Goal: Use online tool/utility: Utilize a website feature to perform a specific function

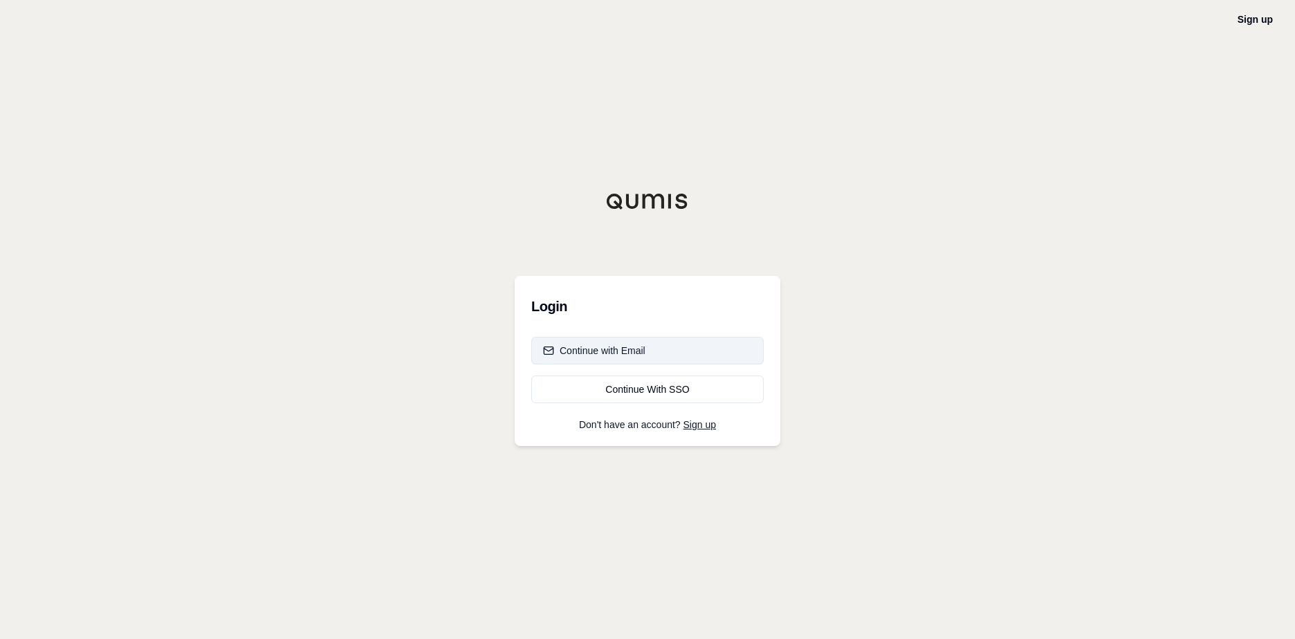
click at [689, 353] on button "Continue with Email" at bounding box center [647, 351] width 232 height 28
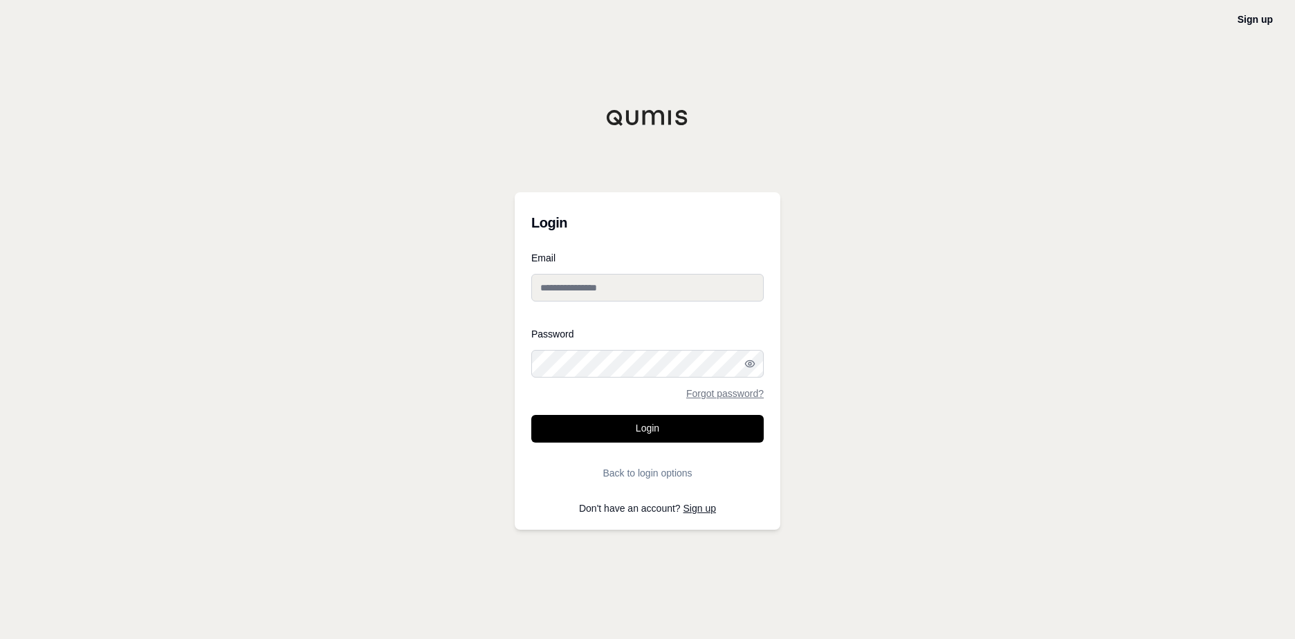
click at [643, 291] on input "Email" at bounding box center [647, 288] width 232 height 28
type input "**********"
click at [531, 415] on button "Login" at bounding box center [647, 429] width 232 height 28
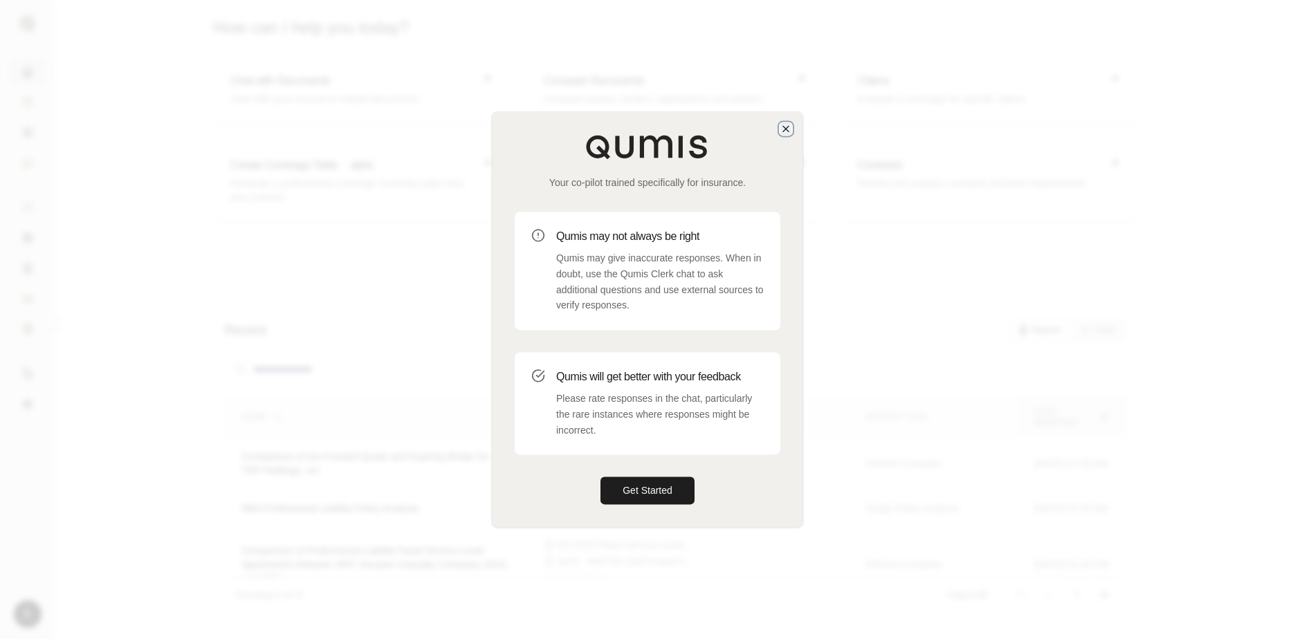
click at [782, 125] on icon "button" at bounding box center [785, 128] width 11 height 11
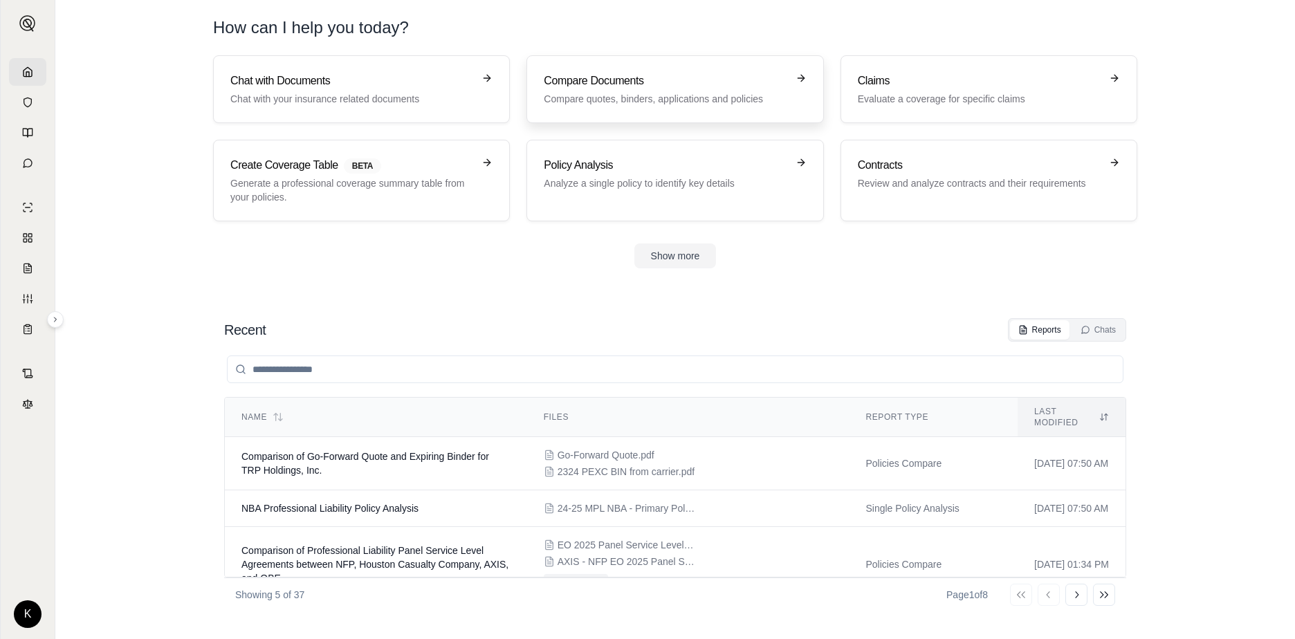
click at [675, 89] on h3 "Compare Documents" at bounding box center [665, 81] width 243 height 17
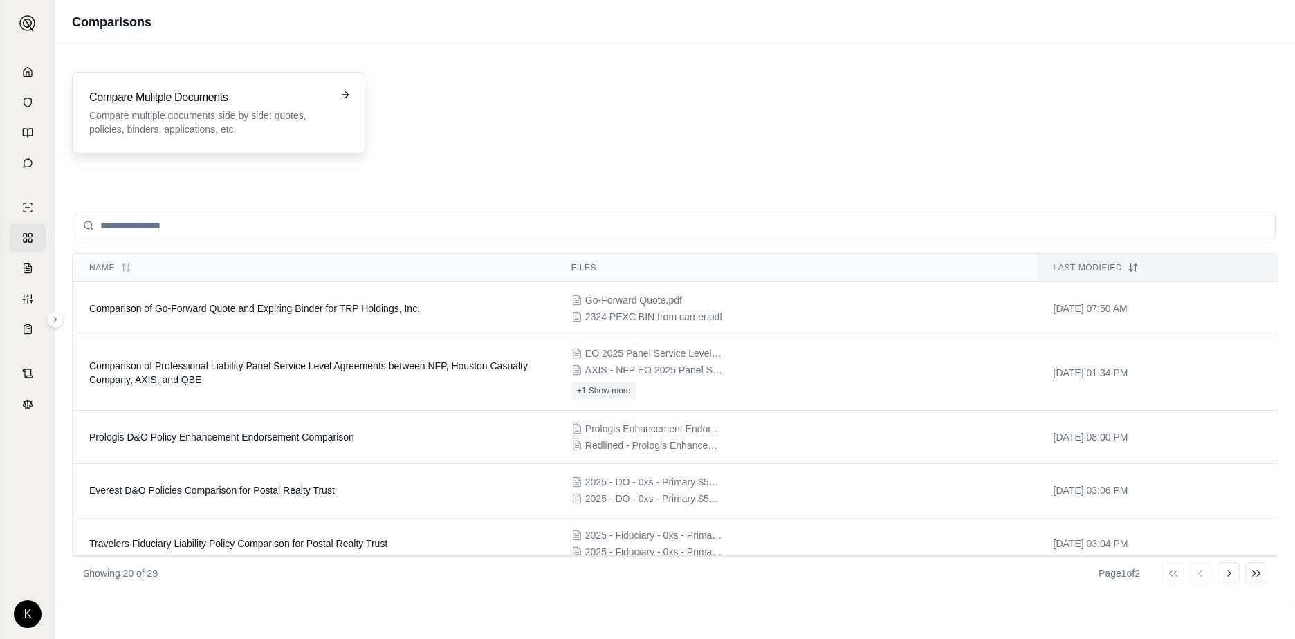
click at [230, 105] on h3 "Compare Mulitple Documents" at bounding box center [208, 97] width 239 height 17
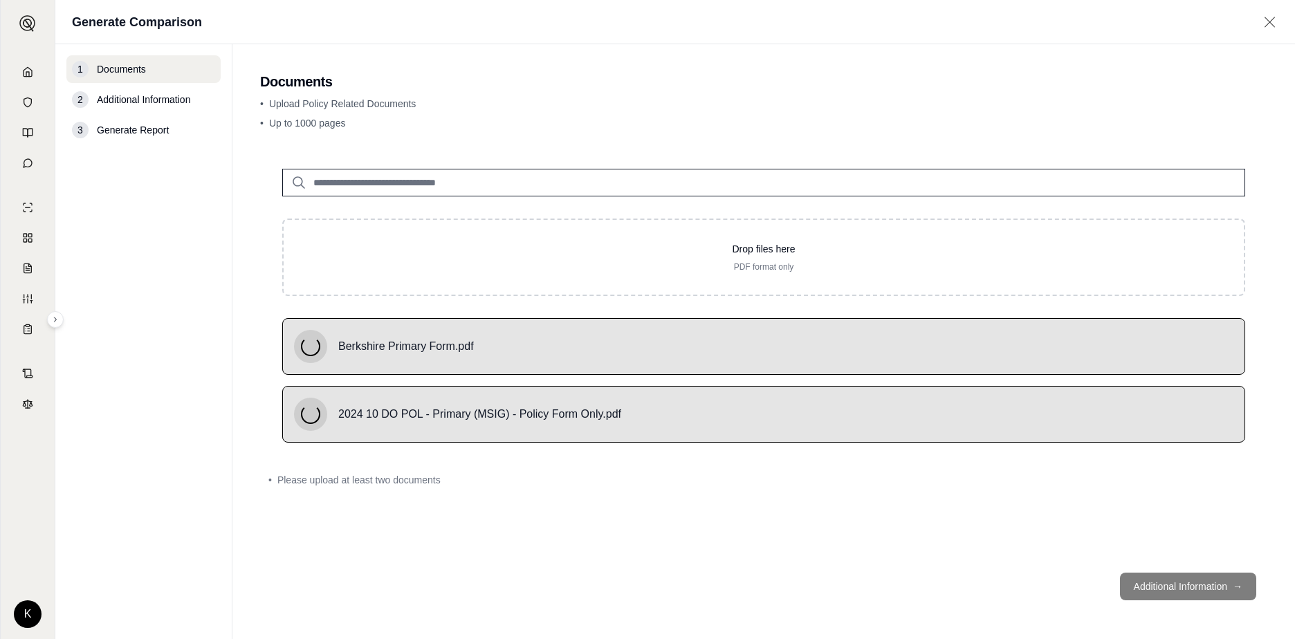
click at [502, 174] on input "search" at bounding box center [763, 183] width 963 height 28
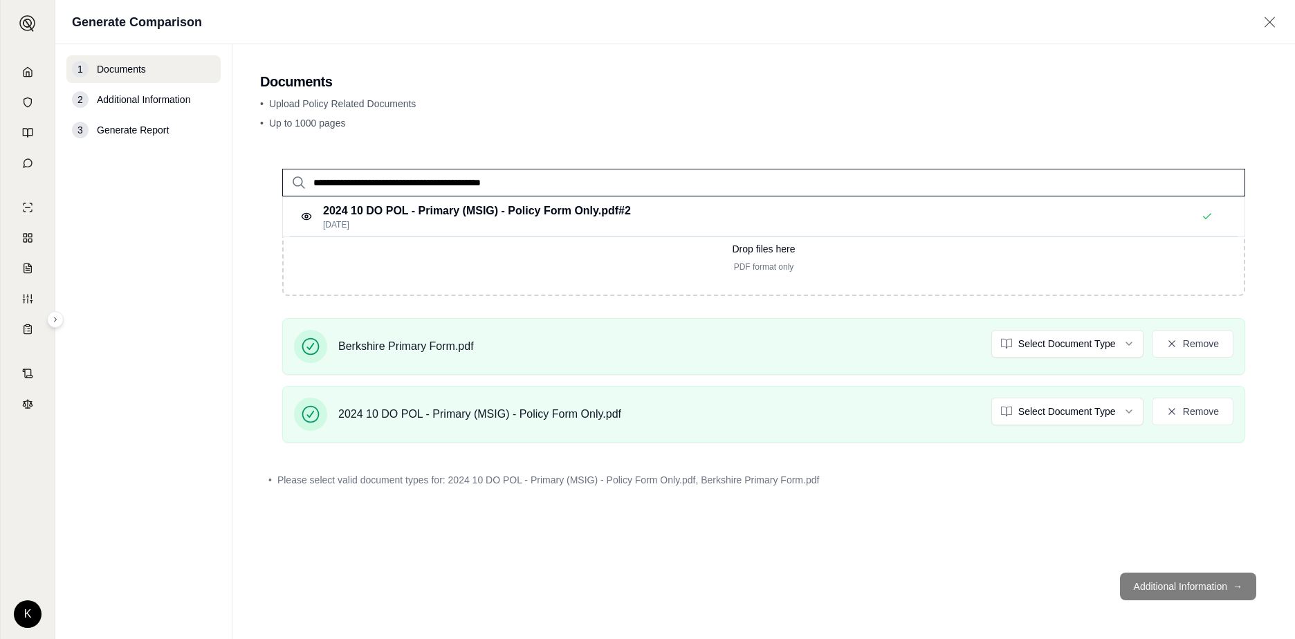
type input "**********"
click at [701, 132] on div "• Upload Policy Related Documents • Up to 1000 pages" at bounding box center [763, 116] width 1007 height 39
click at [1053, 553] on div "**********" at bounding box center [763, 354] width 1007 height 415
click at [1113, 351] on html "**********" at bounding box center [647, 319] width 1295 height 639
click at [1082, 412] on html "**********" at bounding box center [647, 319] width 1295 height 639
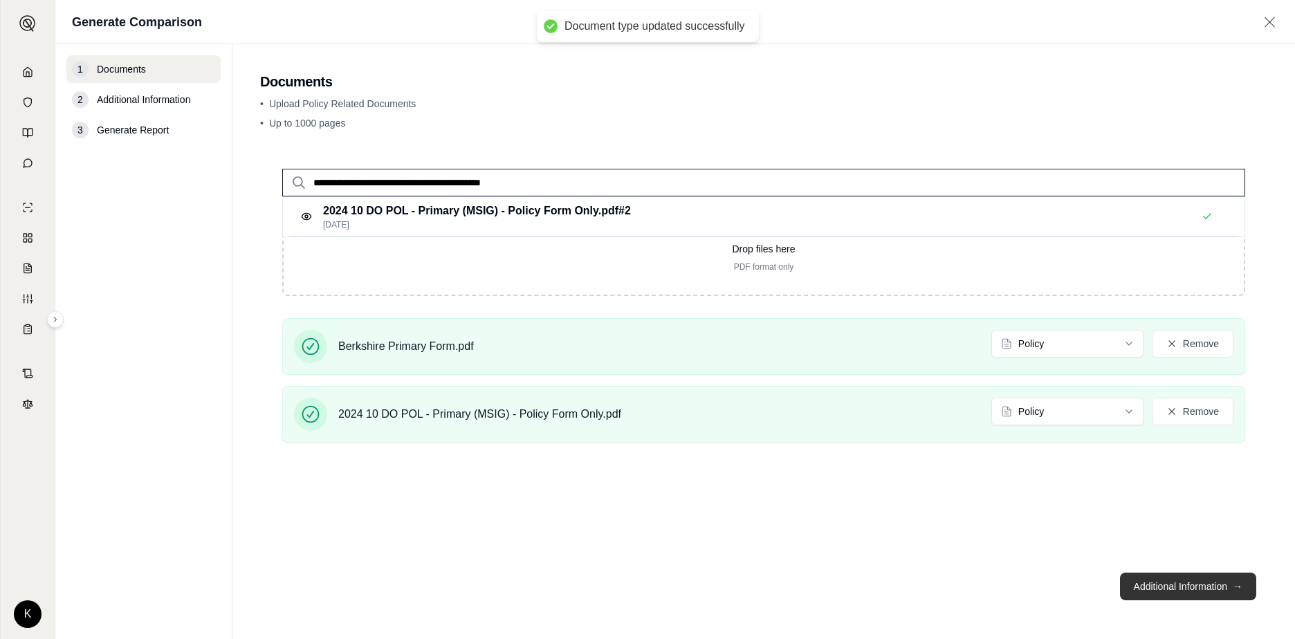
click at [1181, 586] on button "Additional Information →" at bounding box center [1188, 587] width 136 height 28
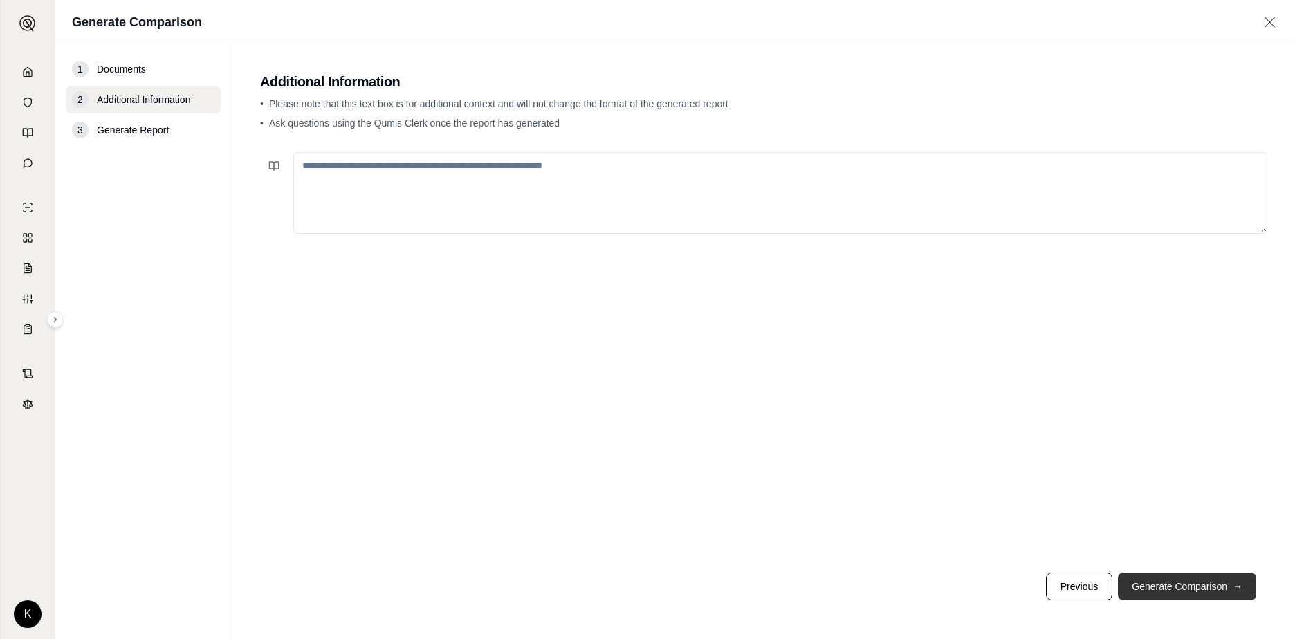
click at [1174, 582] on button "Generate Comparison →" at bounding box center [1187, 587] width 138 height 28
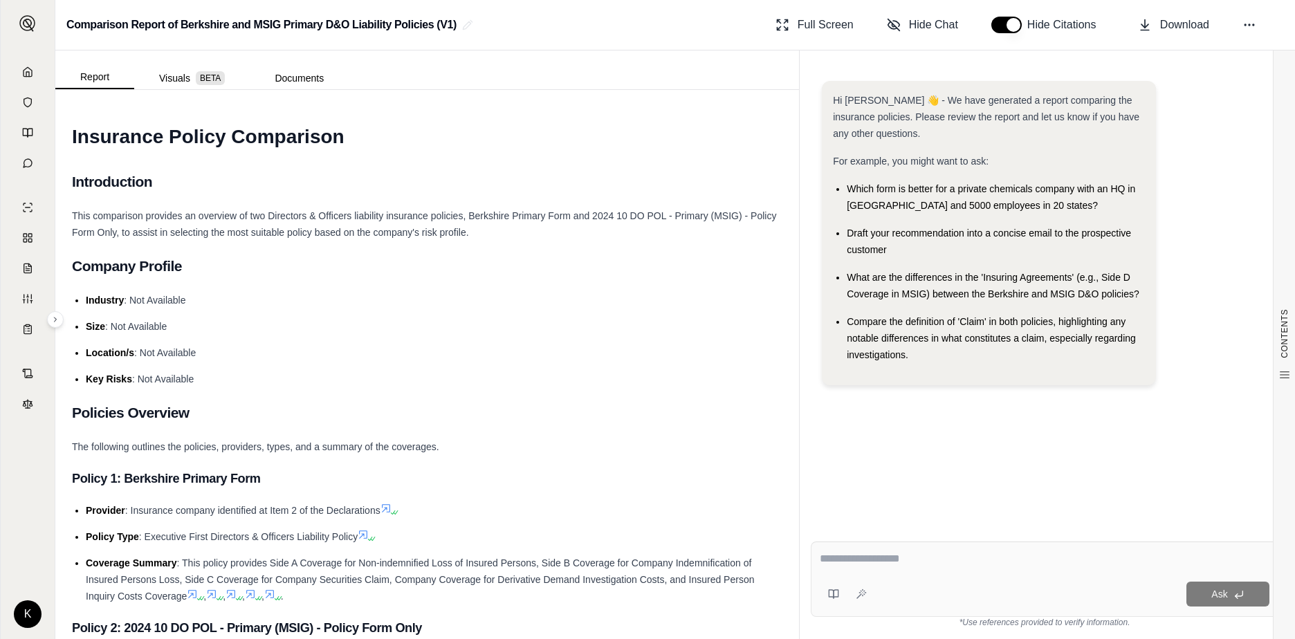
drag, startPoint x: 466, startPoint y: 293, endPoint x: 481, endPoint y: 307, distance: 21.0
click at [466, 293] on li "Industry : Not Available" at bounding box center [434, 300] width 697 height 17
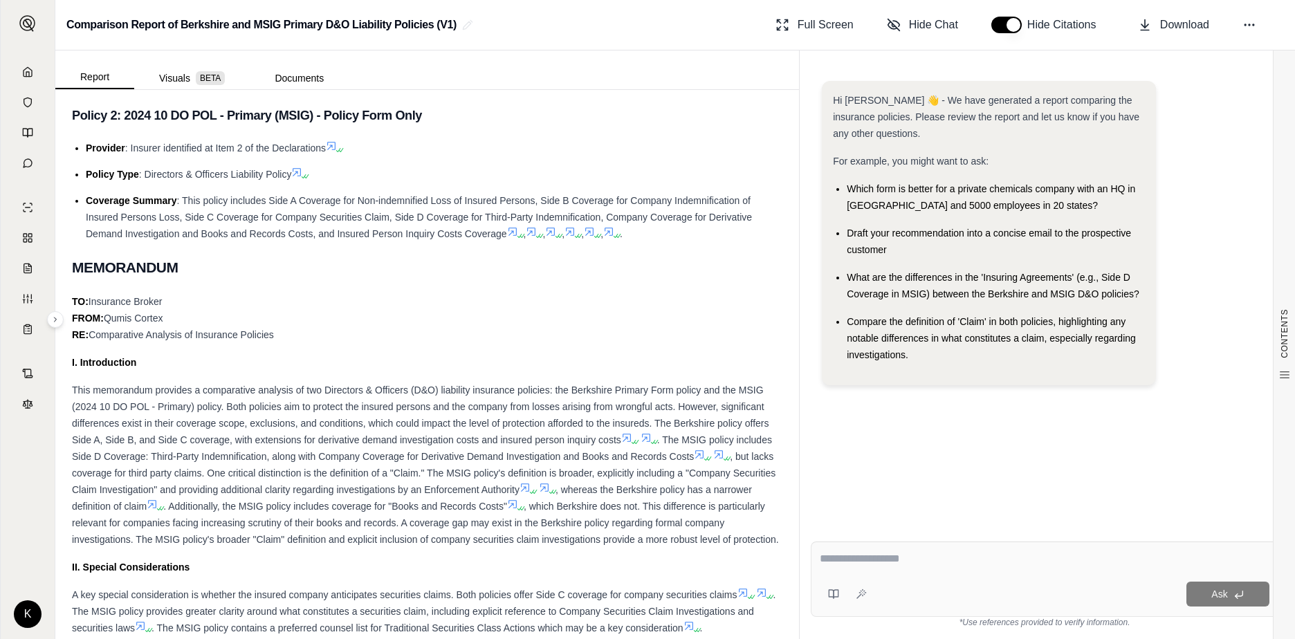
scroll to position [553, 0]
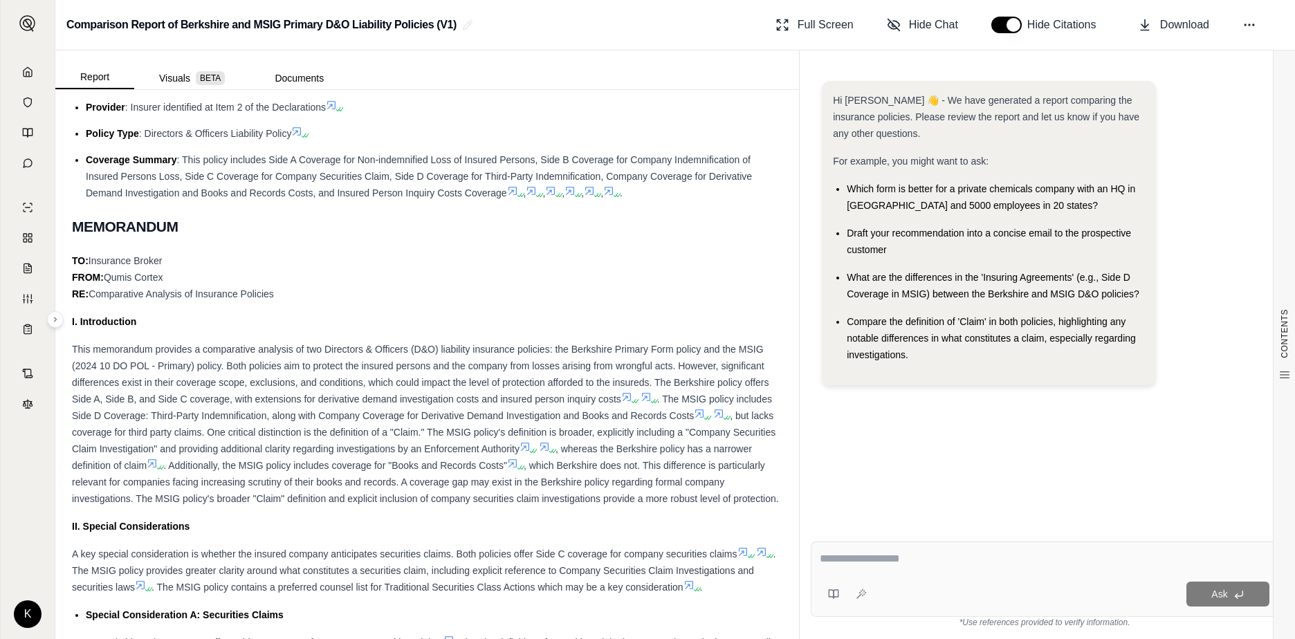
click at [455, 560] on span "A key special consideration is whether the insured company anticipates securiti…" at bounding box center [404, 554] width 665 height 11
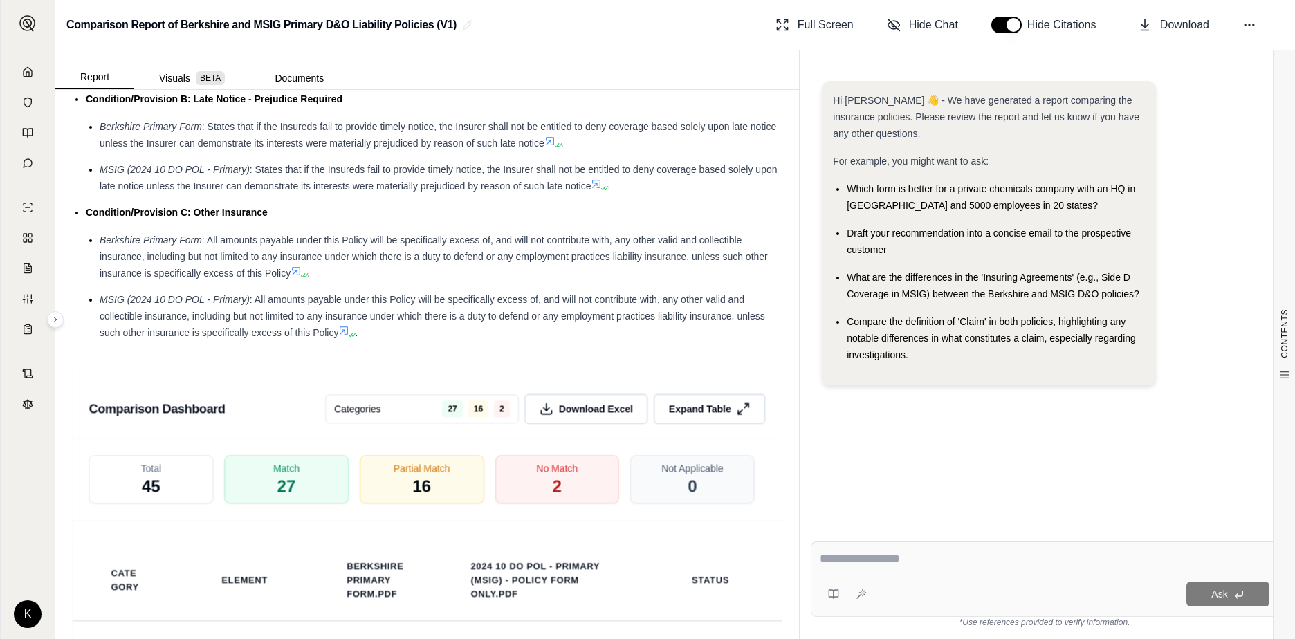
scroll to position [2559, 0]
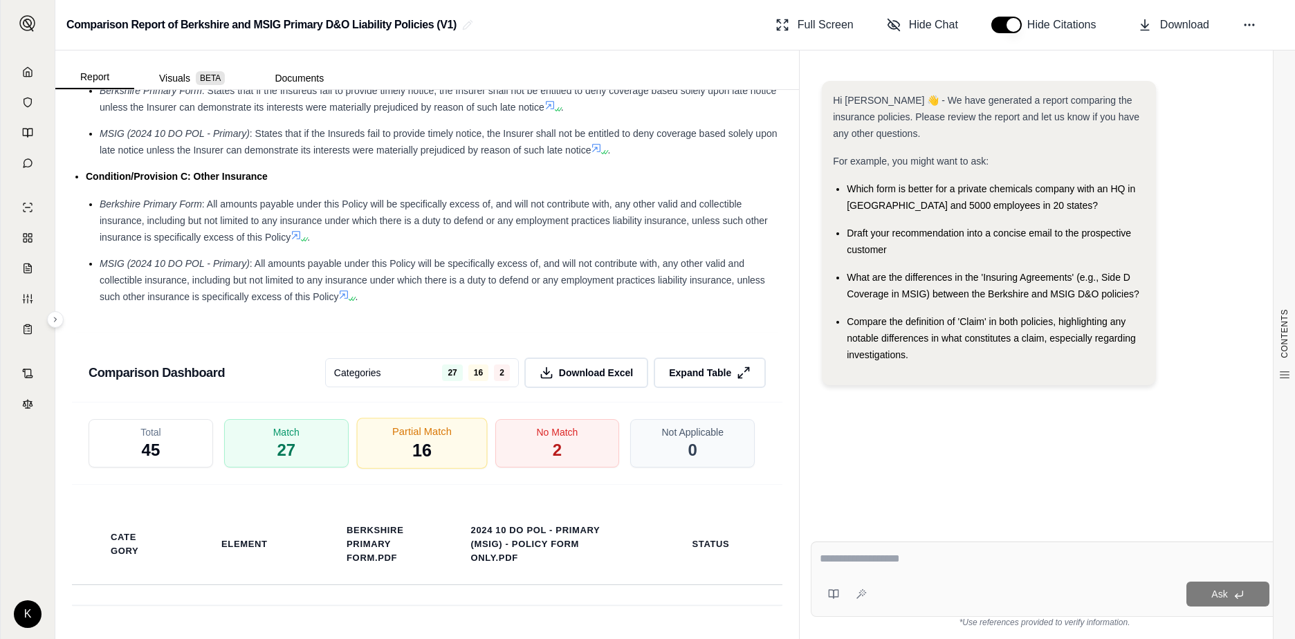
click at [389, 469] on div "Partial Match 16" at bounding box center [421, 443] width 131 height 51
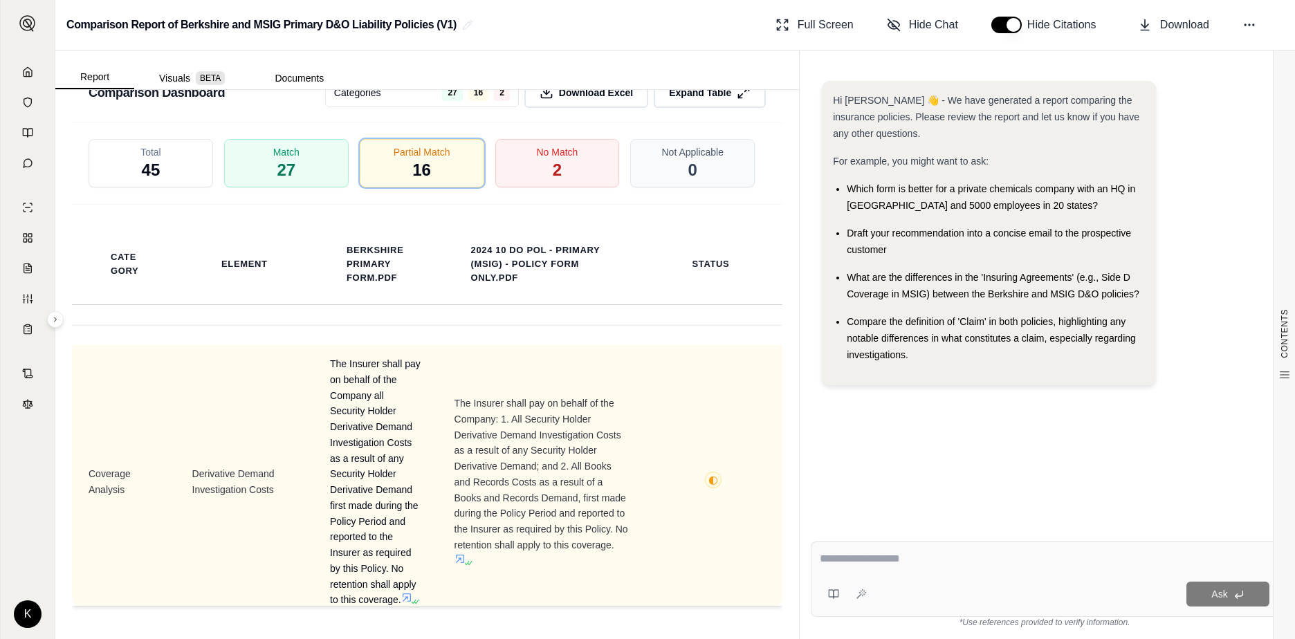
scroll to position [2596, 0]
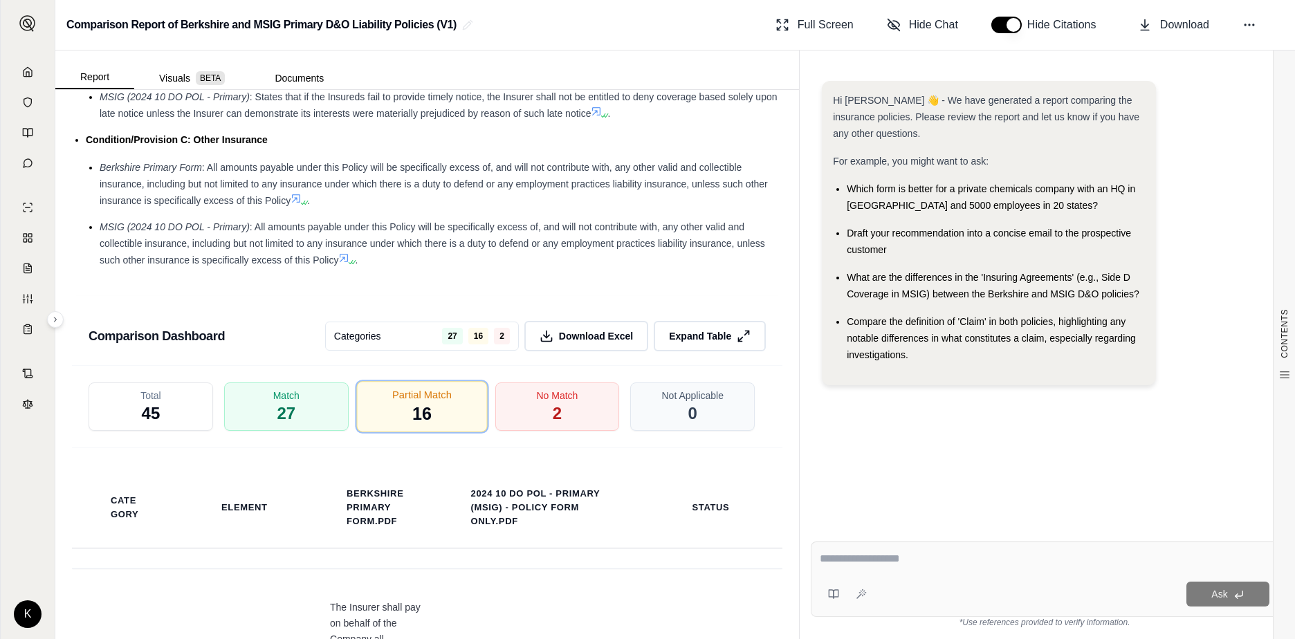
click at [404, 432] on div "Partial Match 16" at bounding box center [421, 406] width 131 height 51
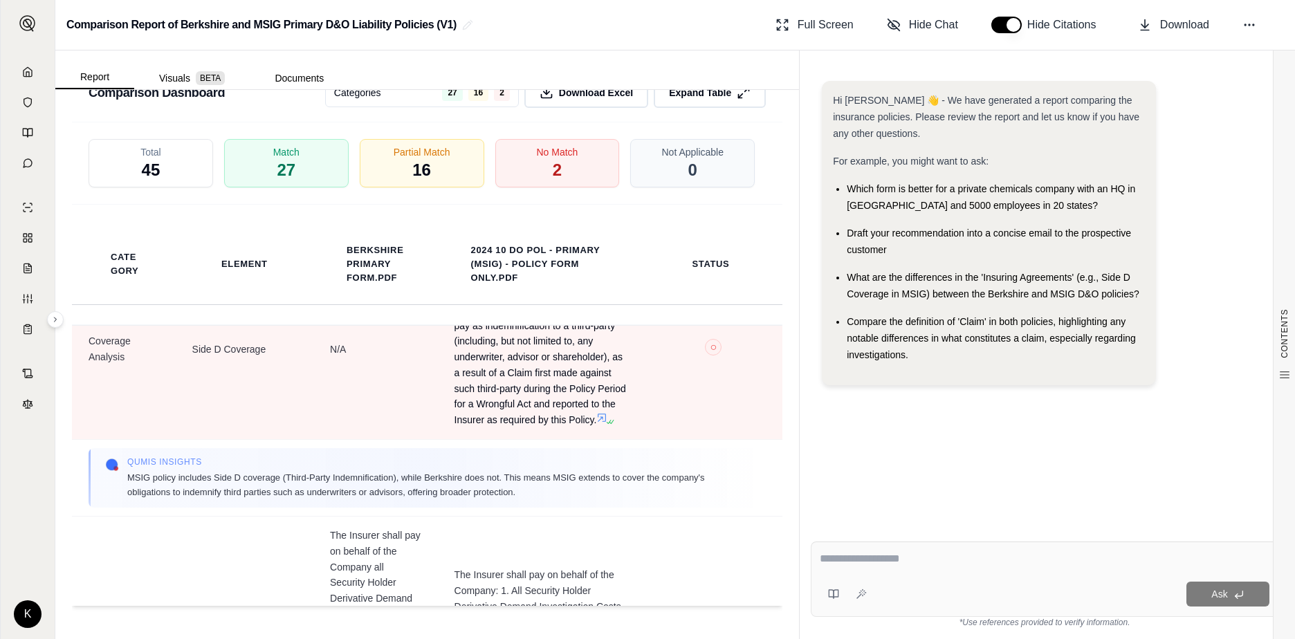
scroll to position [1038, 0]
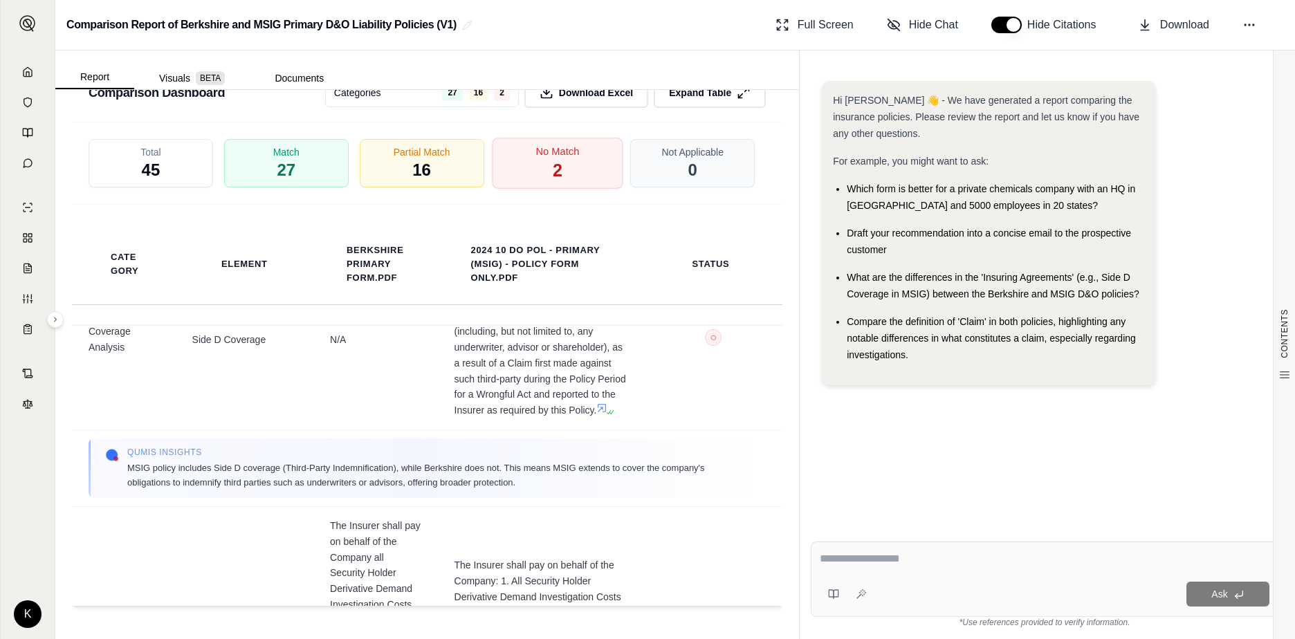
click at [535, 149] on span "No Match" at bounding box center [557, 152] width 44 height 15
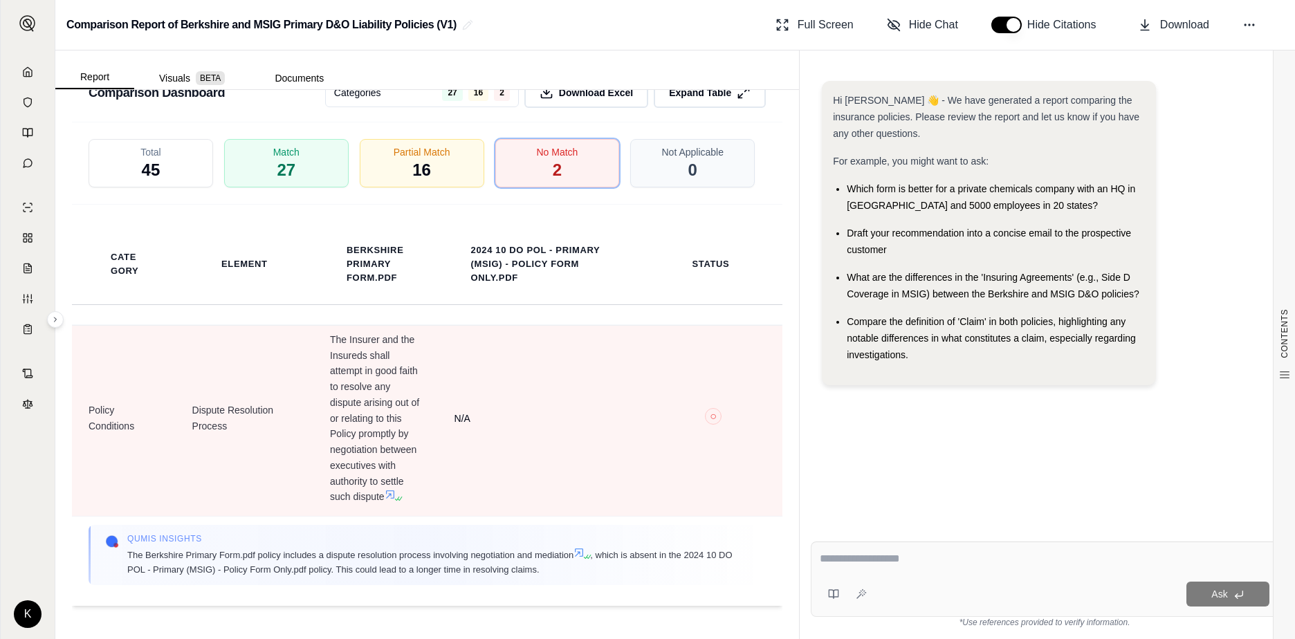
scroll to position [304, 0]
